Goal: Information Seeking & Learning: Learn about a topic

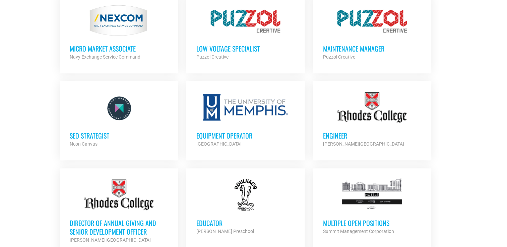
scroll to position [423, 0]
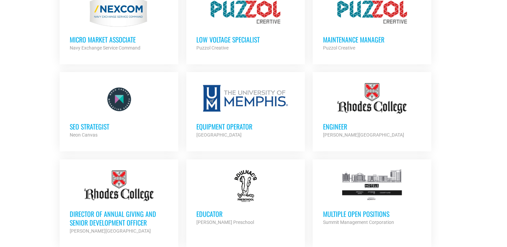
click at [86, 126] on h3 "SEO Strategist" at bounding box center [119, 126] width 99 height 9
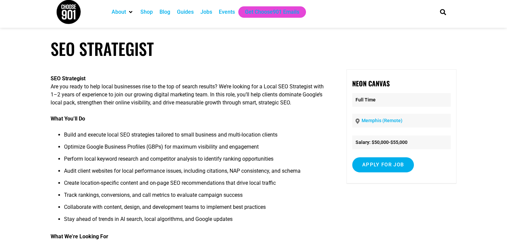
scroll to position [3, 0]
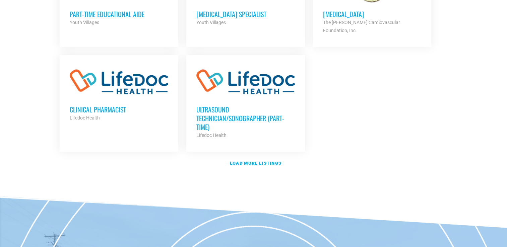
scroll to position [817, 0]
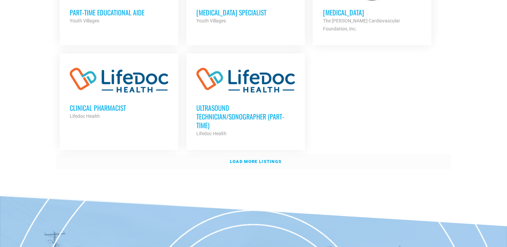
click at [258, 159] on strong "Load more listings" at bounding box center [256, 161] width 52 height 5
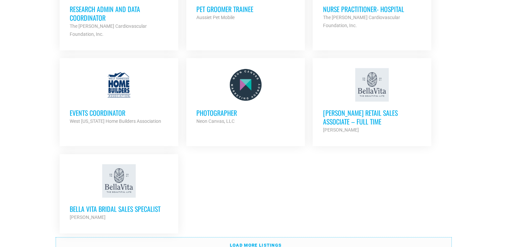
scroll to position [1396, 0]
click at [224, 109] on h3 "Photographer" at bounding box center [245, 113] width 99 height 9
